Goal: Task Accomplishment & Management: Use online tool/utility

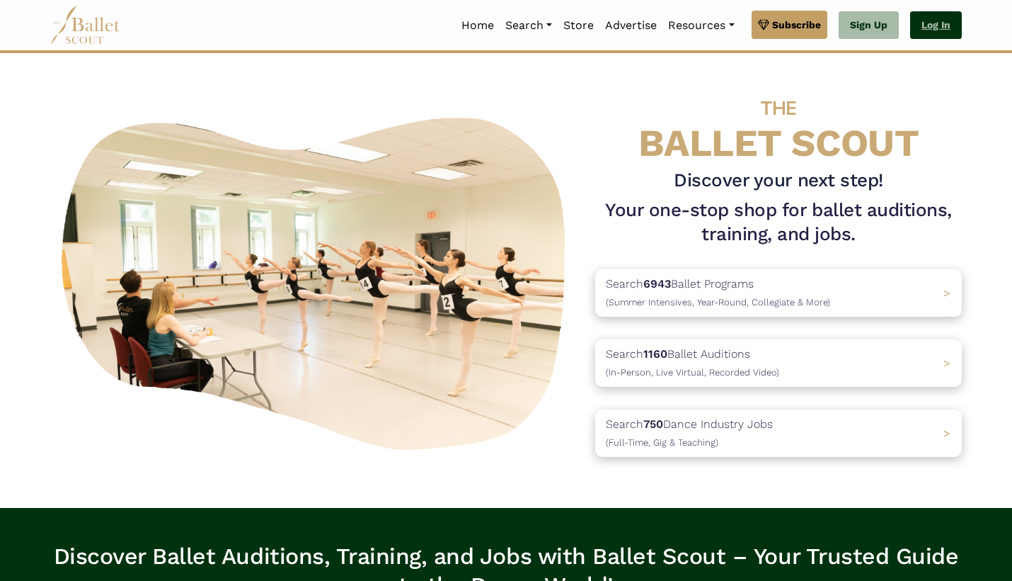
click at [948, 21] on link "Log In" at bounding box center [936, 25] width 52 height 28
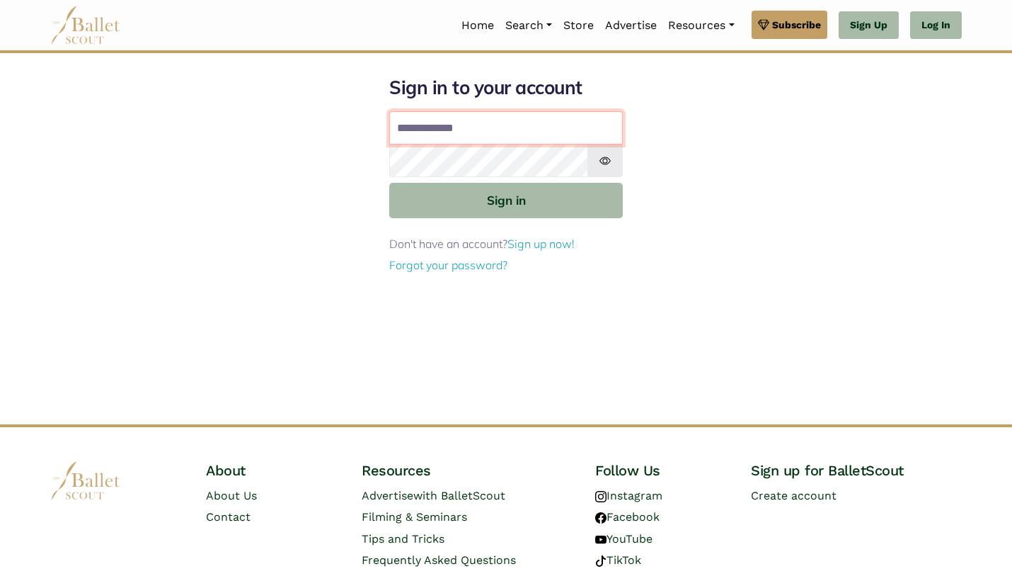
type input "**********"
click at [506, 199] on button "Sign in" at bounding box center [506, 200] width 234 height 35
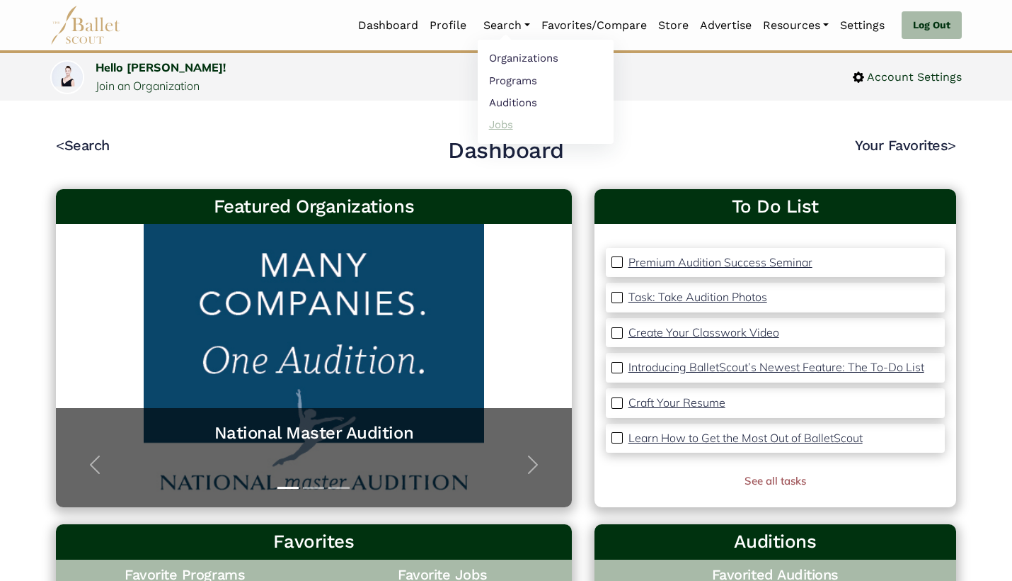
click at [507, 122] on link "Jobs" at bounding box center [546, 124] width 136 height 22
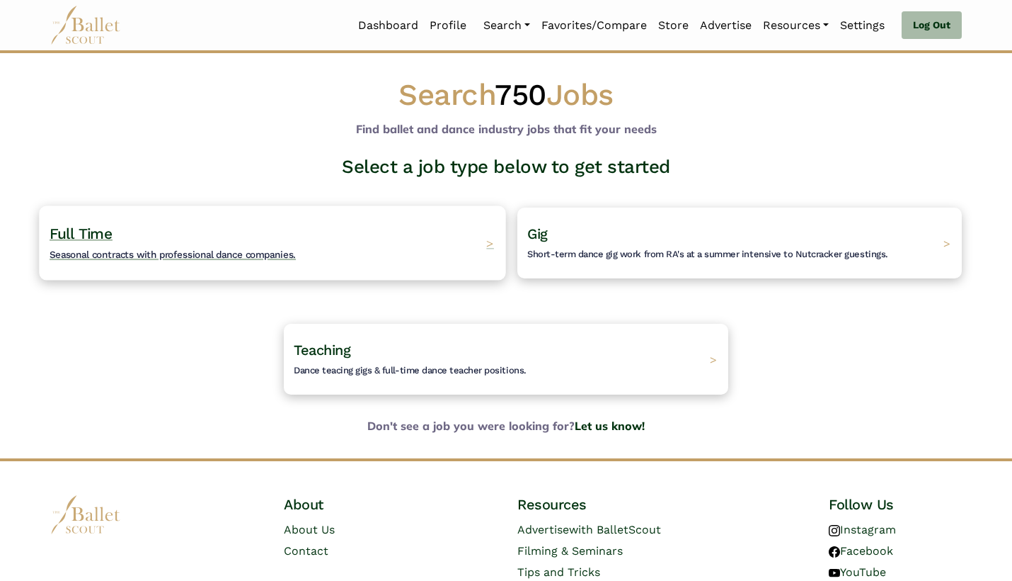
click at [340, 263] on div "Full Time Seasonal contracts with professional dance companies. >" at bounding box center [272, 242] width 467 height 74
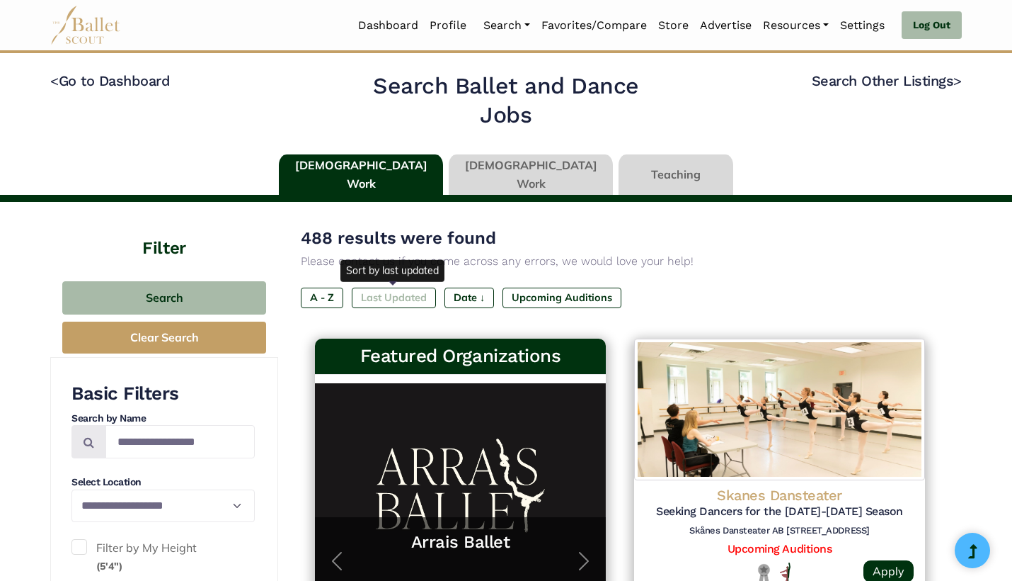
click at [392, 302] on label "Last Updated" at bounding box center [394, 297] width 84 height 20
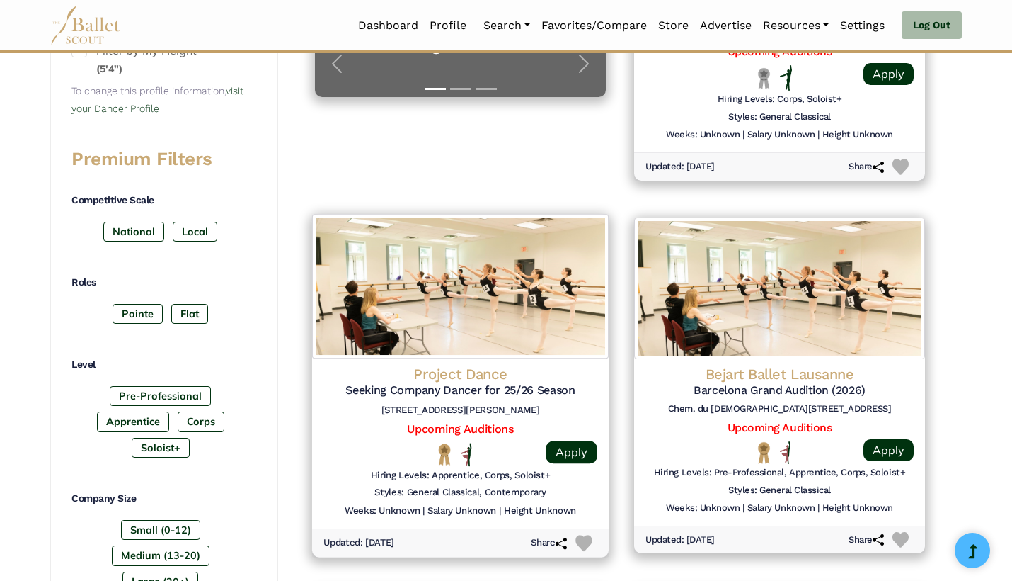
scroll to position [498, 0]
click at [337, 407] on h6 "[STREET_ADDRESS][PERSON_NAME]" at bounding box center [461, 409] width 274 height 12
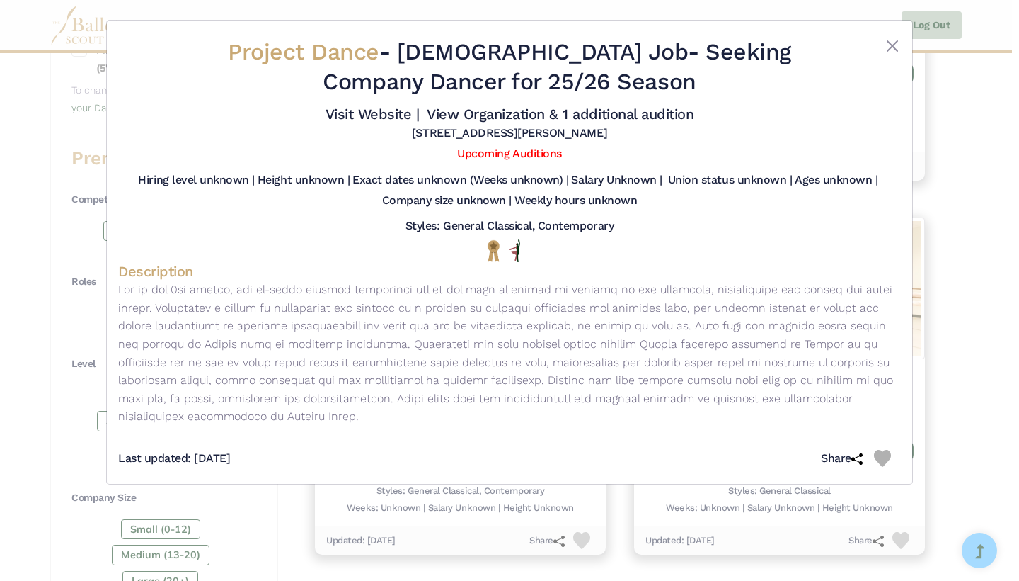
click at [943, 392] on div "Project Dance - Full Time Job - Seeking Company Dancer for 25/26 Season Visit W…" at bounding box center [509, 290] width 1019 height 581
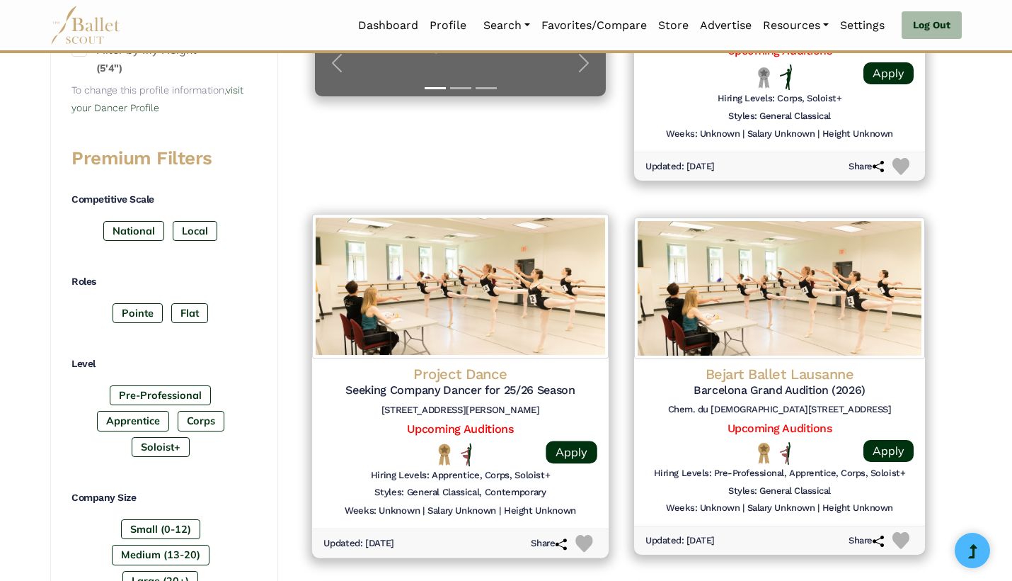
click at [581, 534] on img at bounding box center [584, 542] width 17 height 17
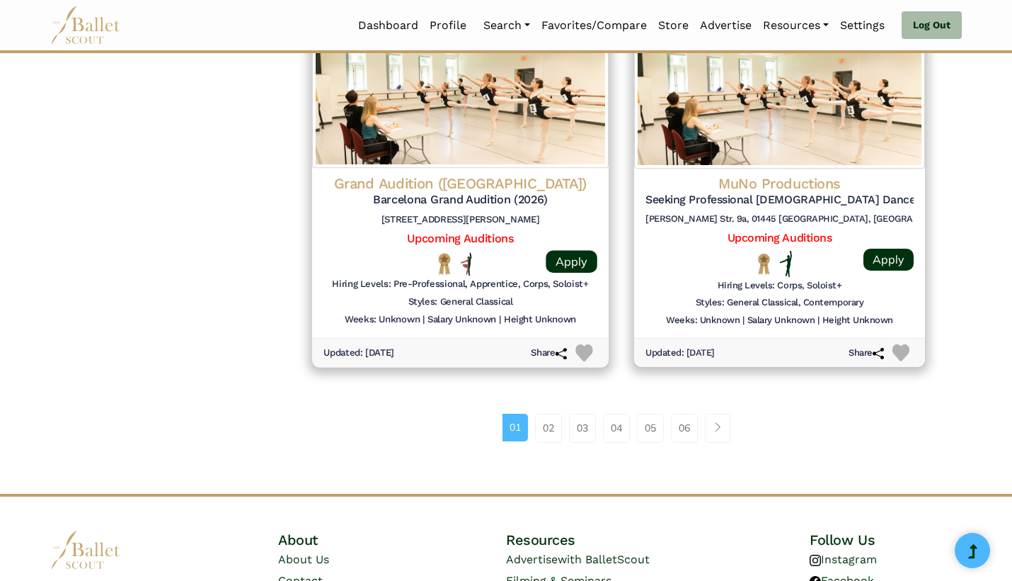
scroll to position [1817, 0]
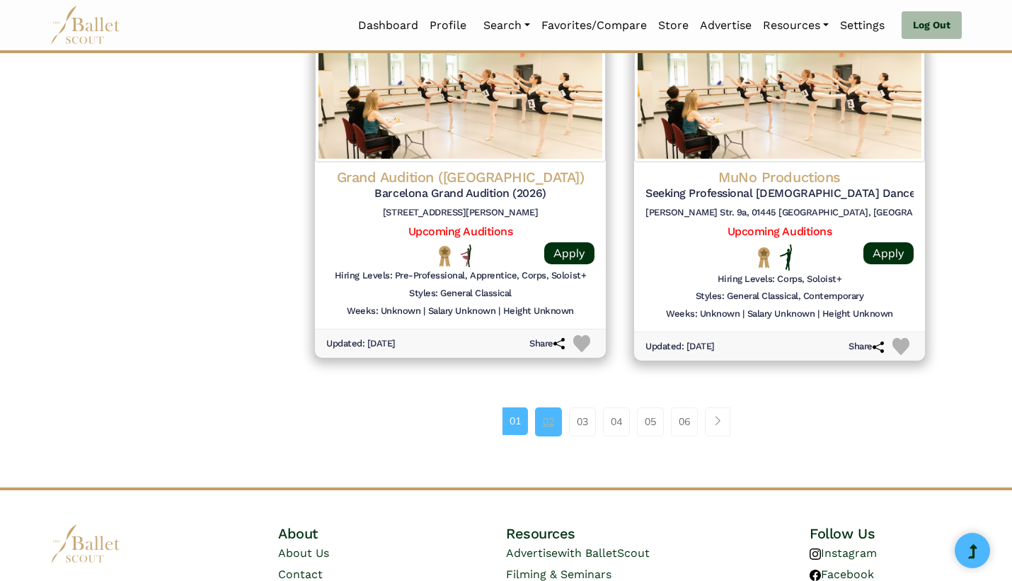
click at [545, 407] on link "02" at bounding box center [548, 421] width 27 height 28
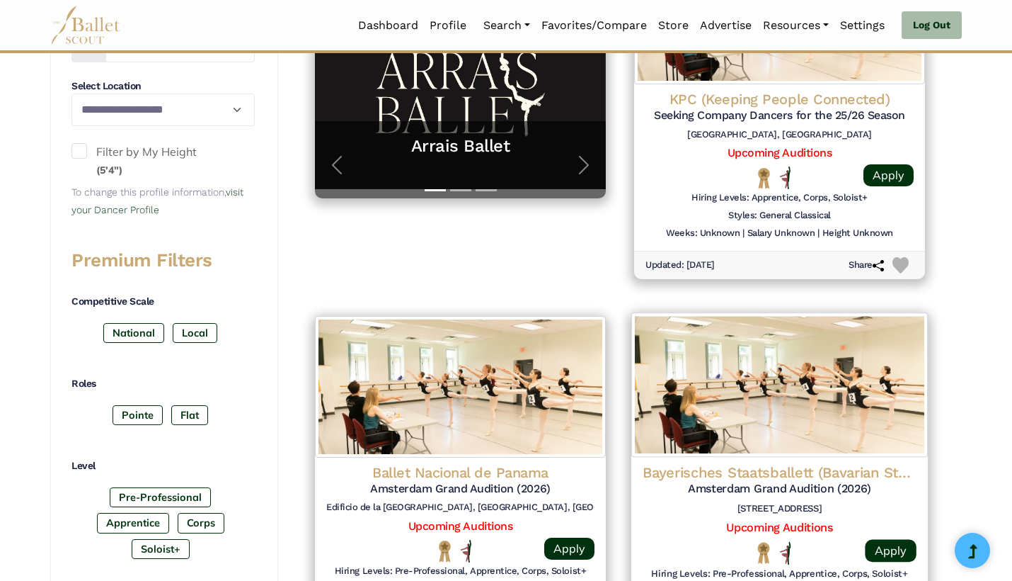
scroll to position [397, 0]
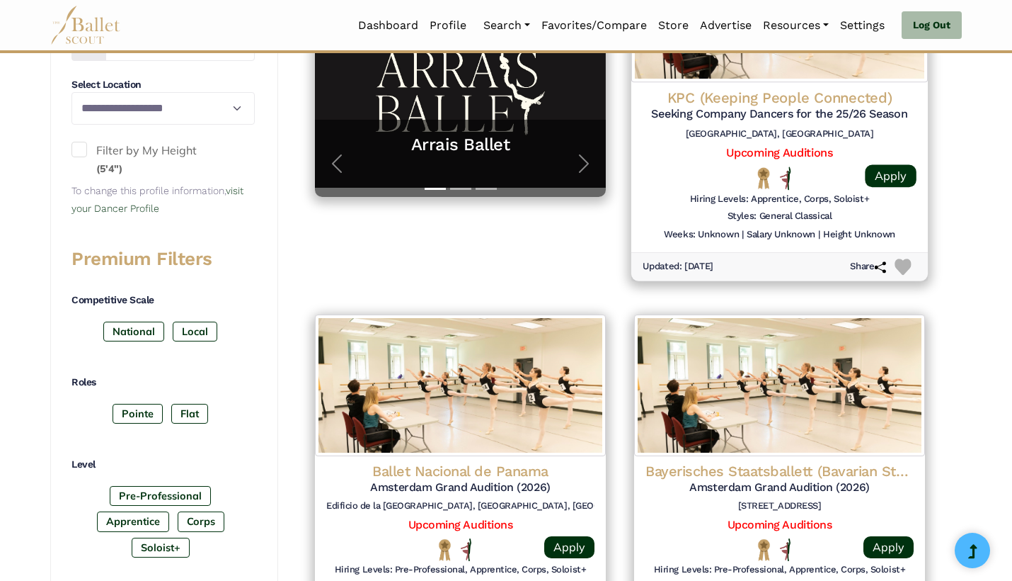
click at [910, 258] on img at bounding box center [903, 266] width 16 height 16
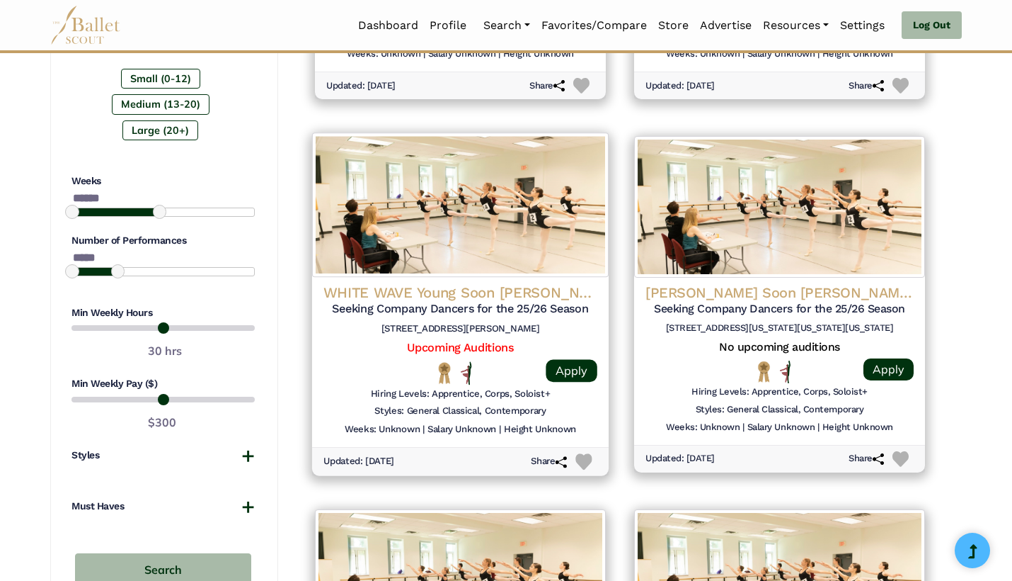
scroll to position [947, 0]
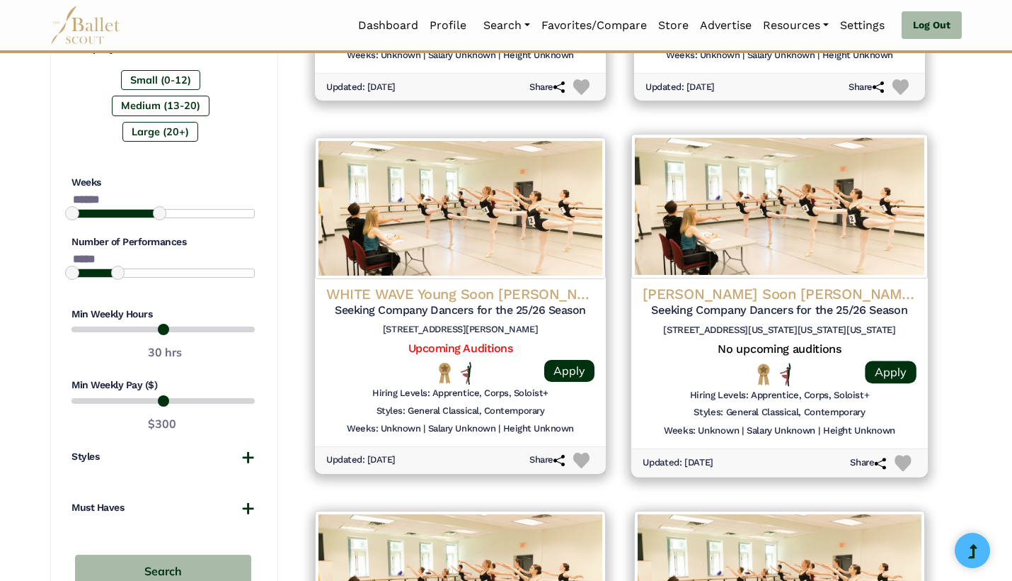
click at [904, 455] on img at bounding box center [903, 463] width 16 height 16
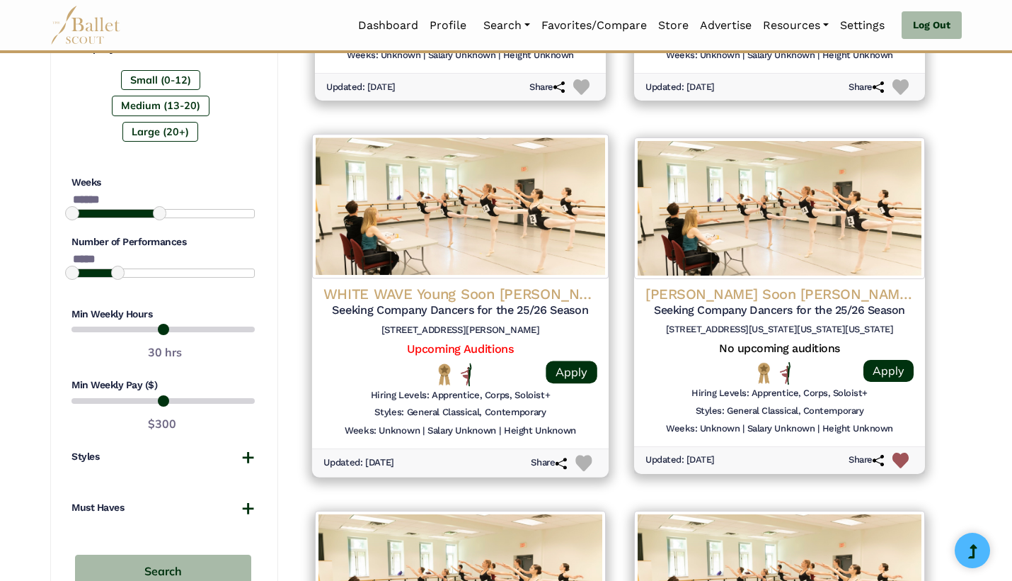
click at [585, 455] on img at bounding box center [584, 463] width 16 height 16
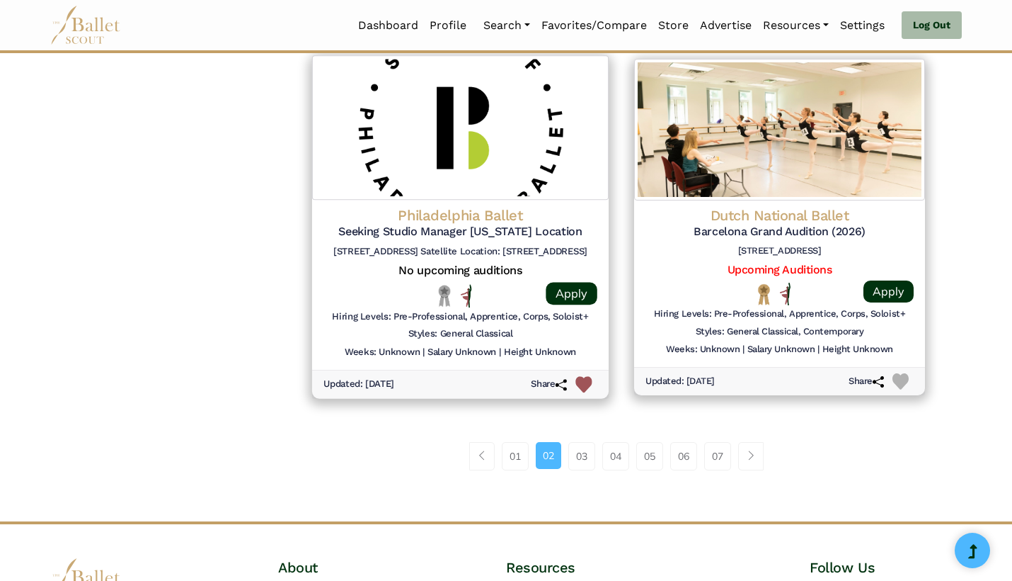
scroll to position [1775, 0]
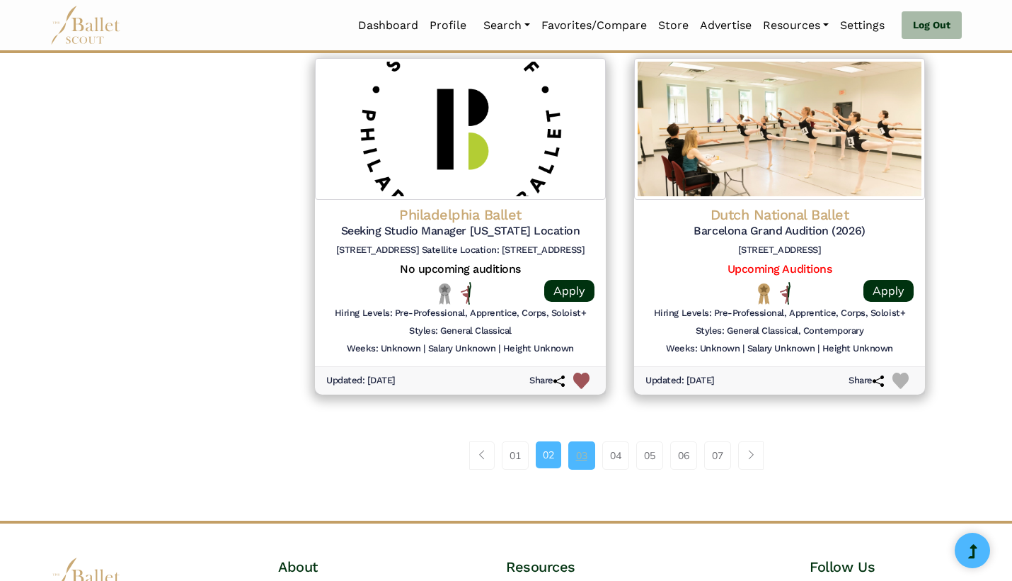
click at [588, 442] on link "03" at bounding box center [581, 455] width 27 height 28
